Goal: Task Accomplishment & Management: Use online tool/utility

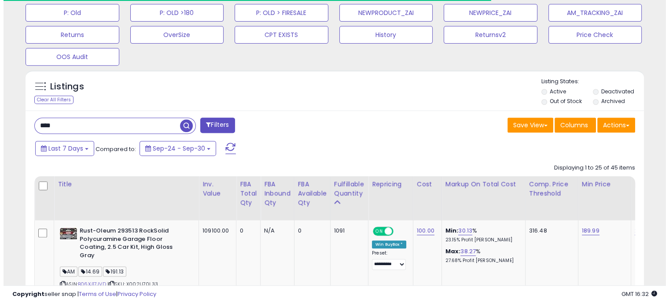
scroll to position [180, 358]
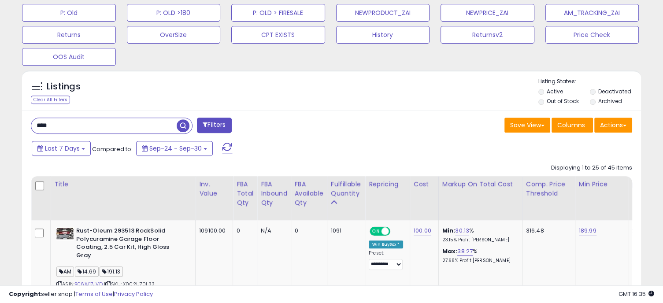
drag, startPoint x: 76, startPoint y: 125, endPoint x: 8, endPoint y: 114, distance: 68.1
paste input "**********"
click at [180, 127] on span "button" at bounding box center [183, 125] width 13 height 13
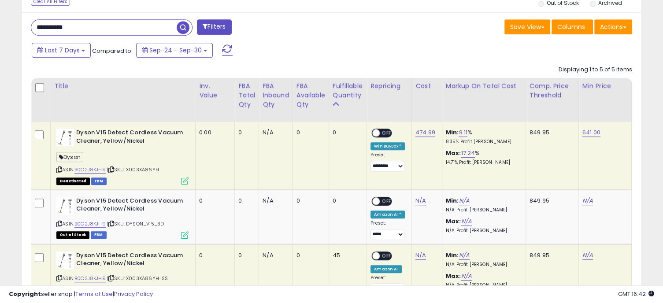
scroll to position [450, 0]
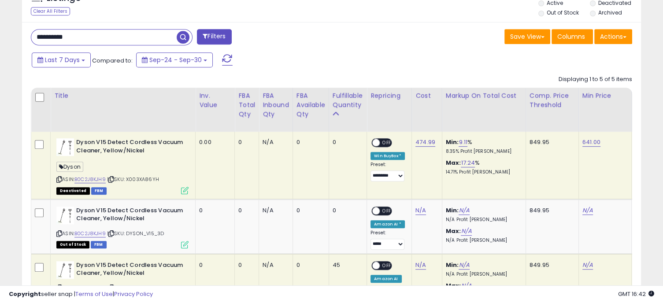
drag, startPoint x: 95, startPoint y: 39, endPoint x: 28, endPoint y: 29, distance: 68.0
click at [28, 29] on div "**********" at bounding box center [177, 38] width 307 height 18
click at [184, 35] on span "button" at bounding box center [183, 37] width 13 height 13
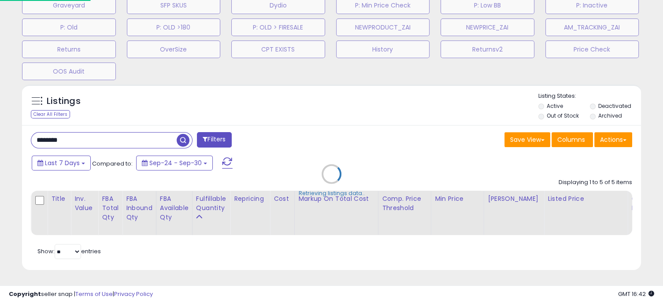
scroll to position [180, 362]
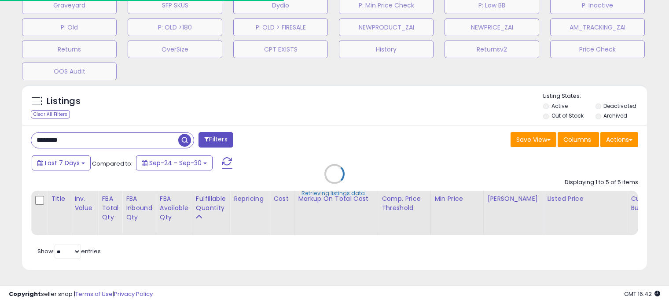
click at [336, 88] on div "Retrieving listings data.." at bounding box center [334, 180] width 638 height 201
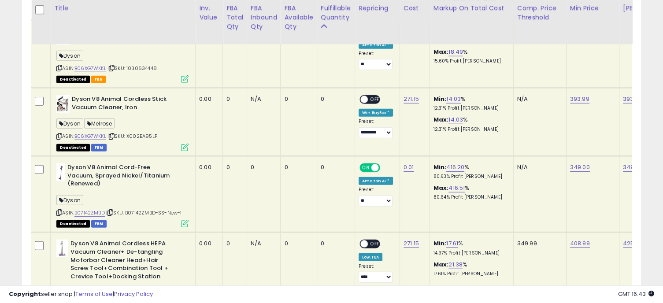
scroll to position [2507, 0]
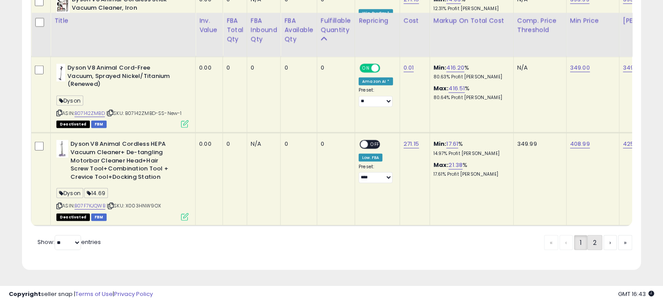
click at [592, 242] on link "2" at bounding box center [594, 242] width 15 height 15
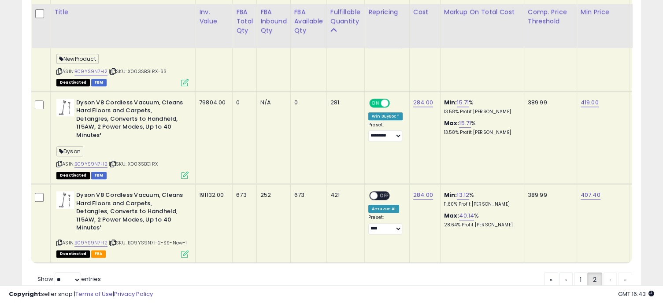
scroll to position [1033, 0]
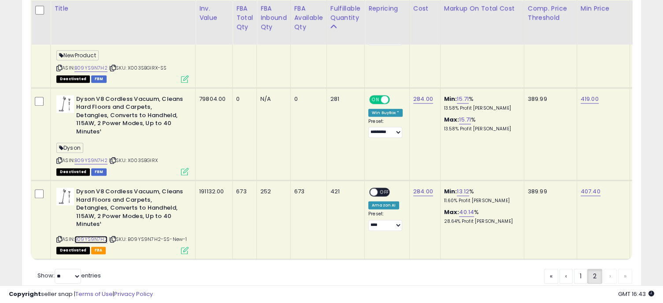
click at [98, 240] on link "B09YS9N7H2" at bounding box center [90, 239] width 33 height 7
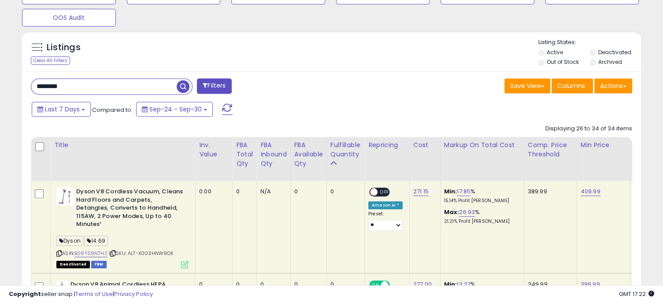
scroll to position [409, 0]
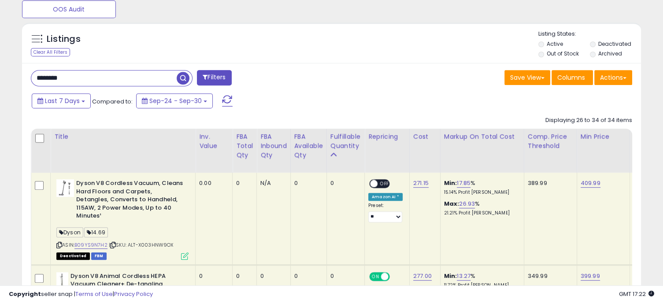
click at [97, 74] on input "********" at bounding box center [103, 77] width 145 height 15
drag, startPoint x: 97, startPoint y: 74, endPoint x: 18, endPoint y: 74, distance: 79.2
type input "**********"
click at [182, 77] on span "button" at bounding box center [183, 78] width 13 height 13
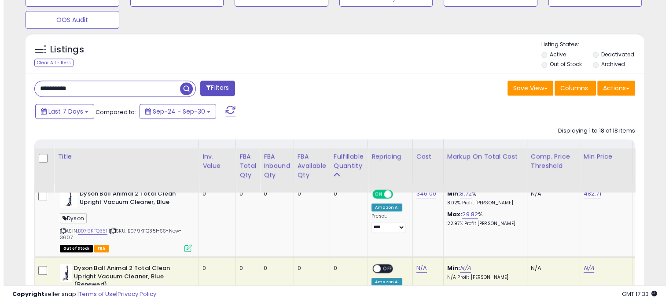
scroll to position [323, 0]
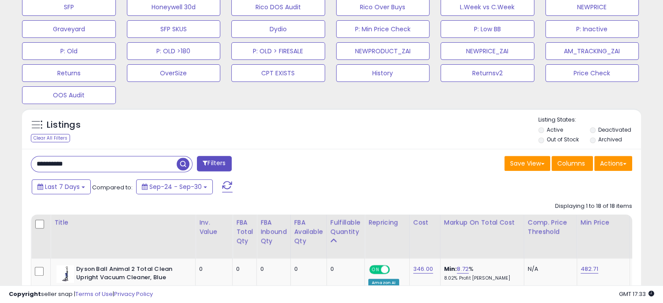
drag, startPoint x: 104, startPoint y: 160, endPoint x: 7, endPoint y: 154, distance: 97.5
click at [183, 165] on span "button" at bounding box center [183, 164] width 13 height 13
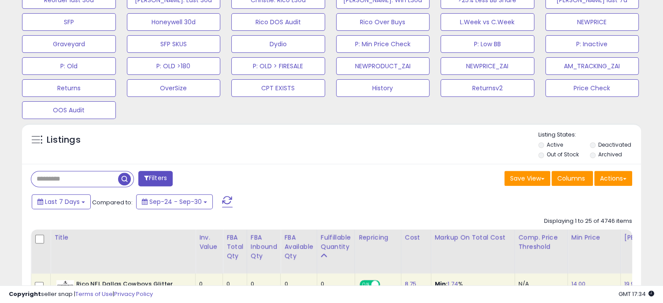
scroll to position [429, 0]
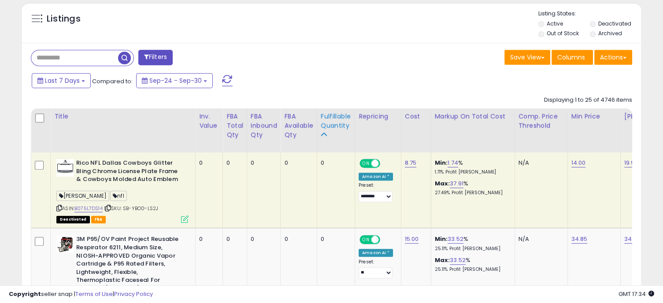
click at [329, 112] on div "Fulfillable Quantity" at bounding box center [335, 121] width 30 height 18
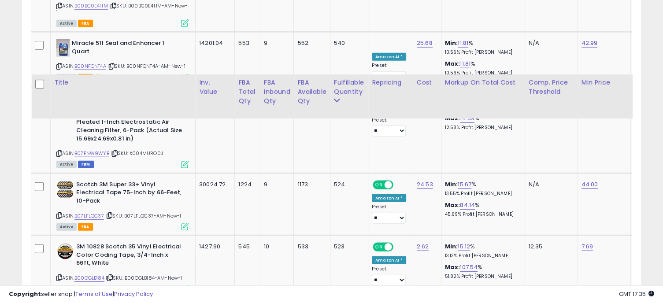
scroll to position [2233, 0]
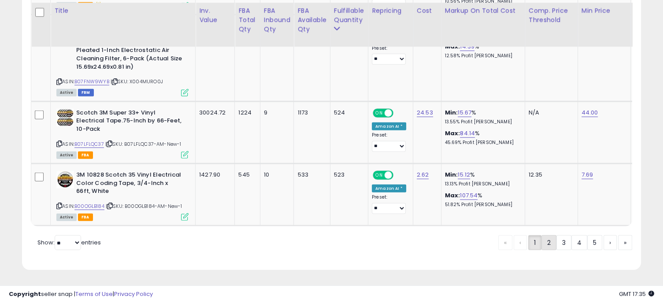
click at [542, 241] on link "2" at bounding box center [548, 242] width 15 height 15
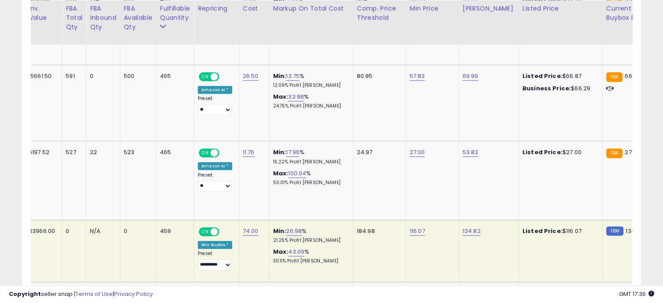
scroll to position [0, 206]
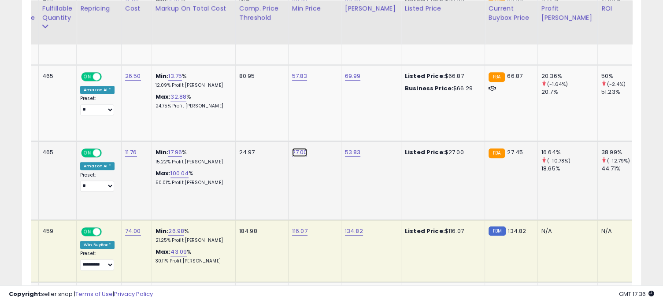
click at [296, 148] on link "27.00" at bounding box center [299, 152] width 15 height 9
drag, startPoint x: 272, startPoint y: 105, endPoint x: 220, endPoint y: 102, distance: 51.6
type input "*****"
click at [331, 108] on button "submit" at bounding box center [323, 106] width 15 height 13
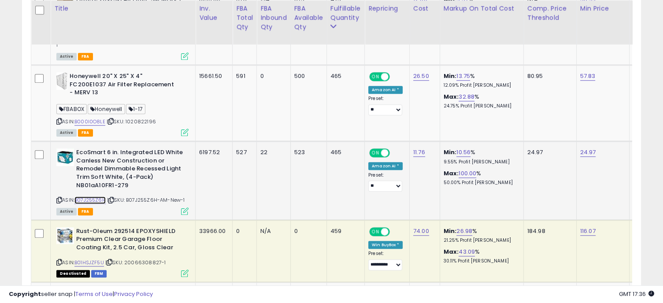
click at [96, 196] on link "B07J255Z6H" at bounding box center [89, 199] width 31 height 7
click at [583, 148] on link "24.97" at bounding box center [588, 152] width 16 height 9
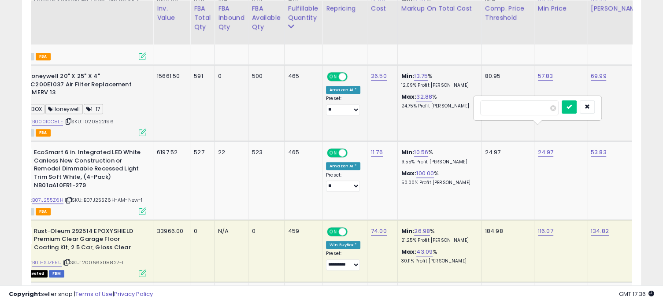
drag, startPoint x: 516, startPoint y: 106, endPoint x: 460, endPoint y: 97, distance: 57.0
type input "**"
click at [576, 107] on button "submit" at bounding box center [568, 106] width 15 height 13
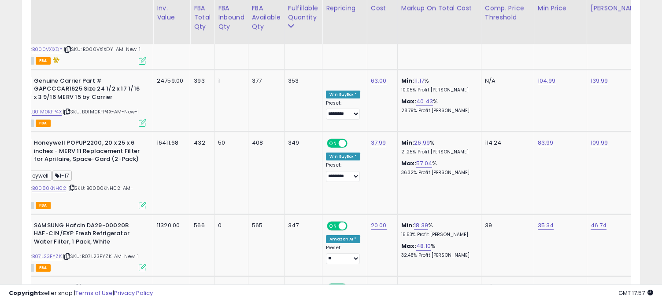
scroll to position [0, 43]
